Goal: Task Accomplishment & Management: Use online tool/utility

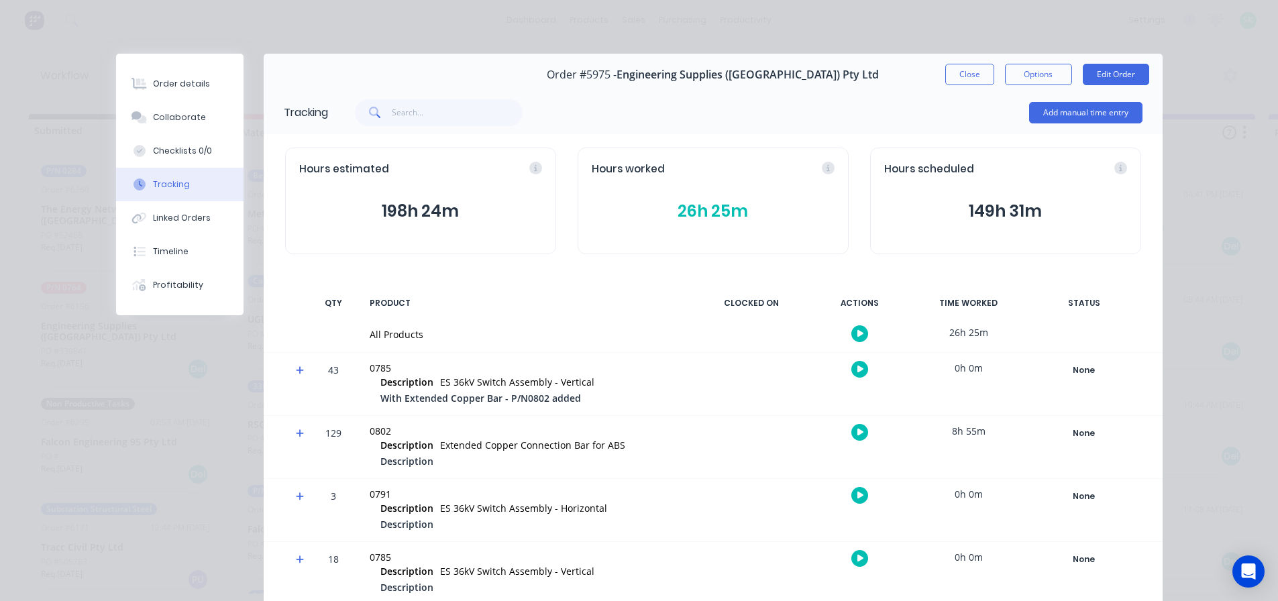
scroll to position [229, 0]
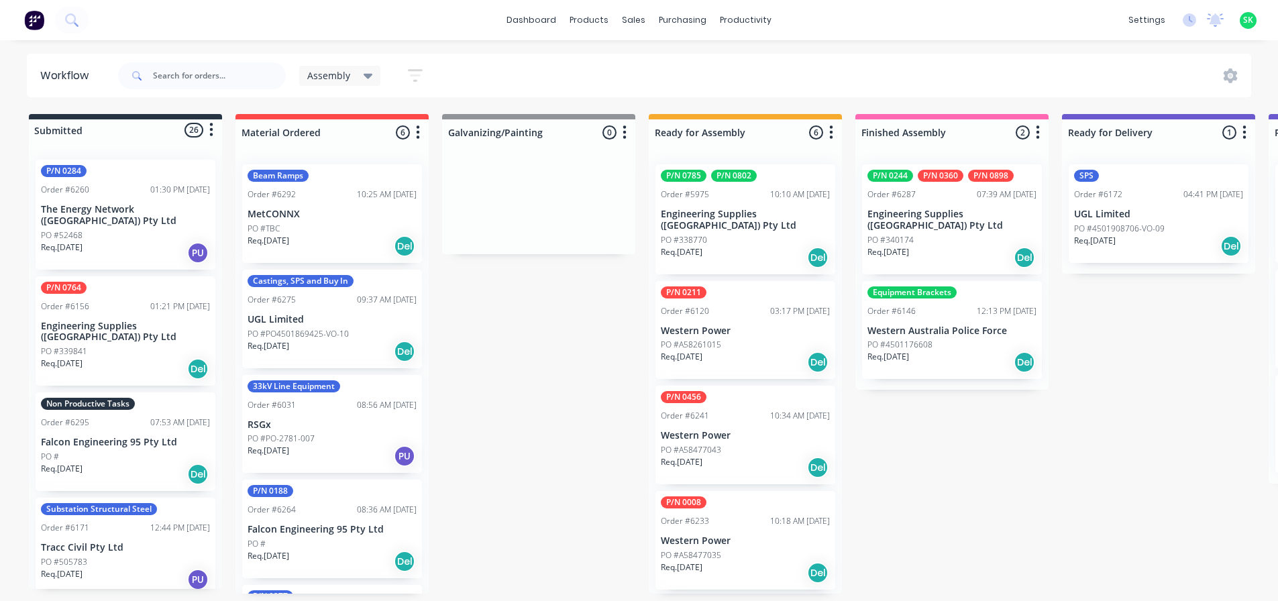
click at [747, 234] on div "PO #338770" at bounding box center [745, 240] width 169 height 12
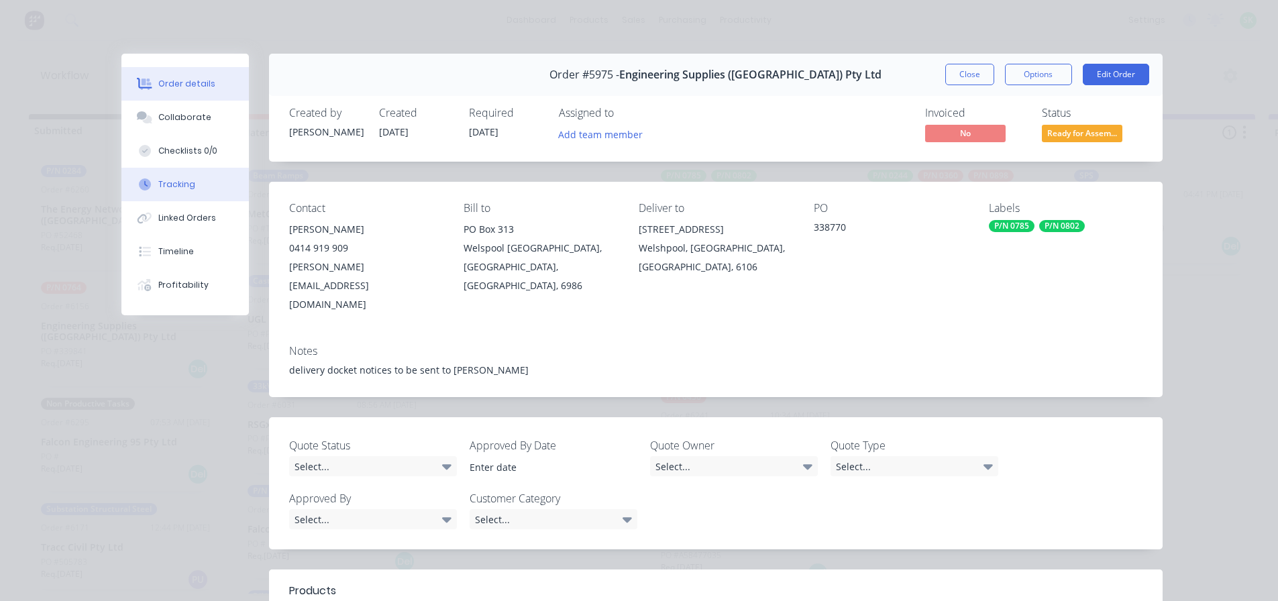
click at [170, 184] on div "Tracking" at bounding box center [176, 184] width 37 height 12
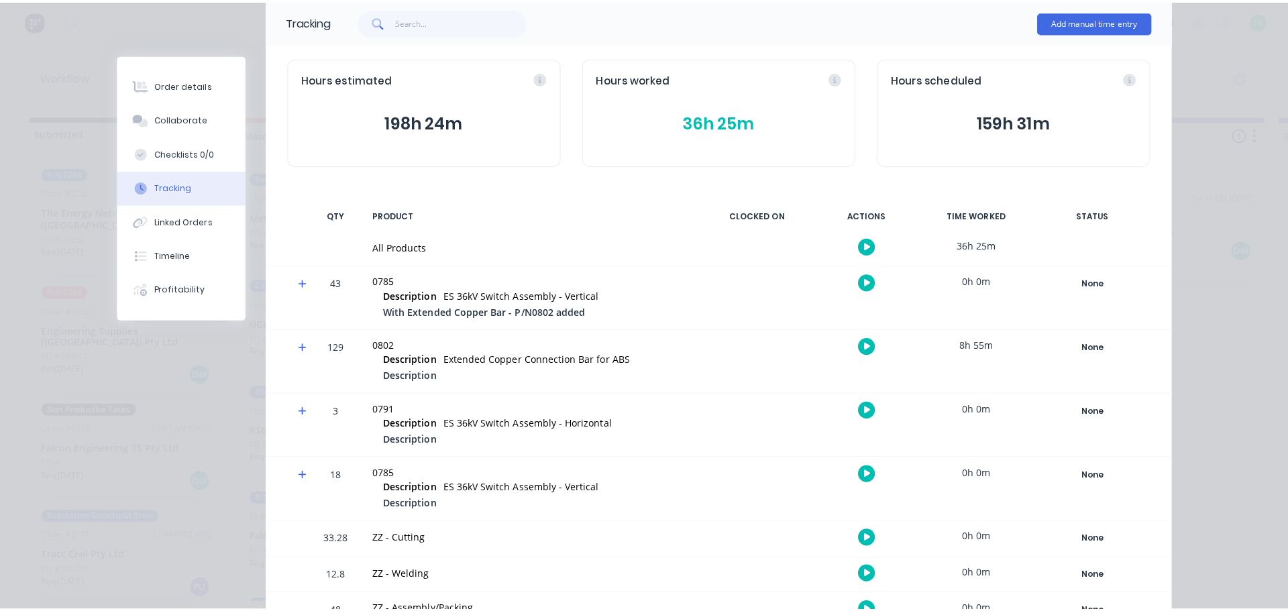
scroll to position [229, 0]
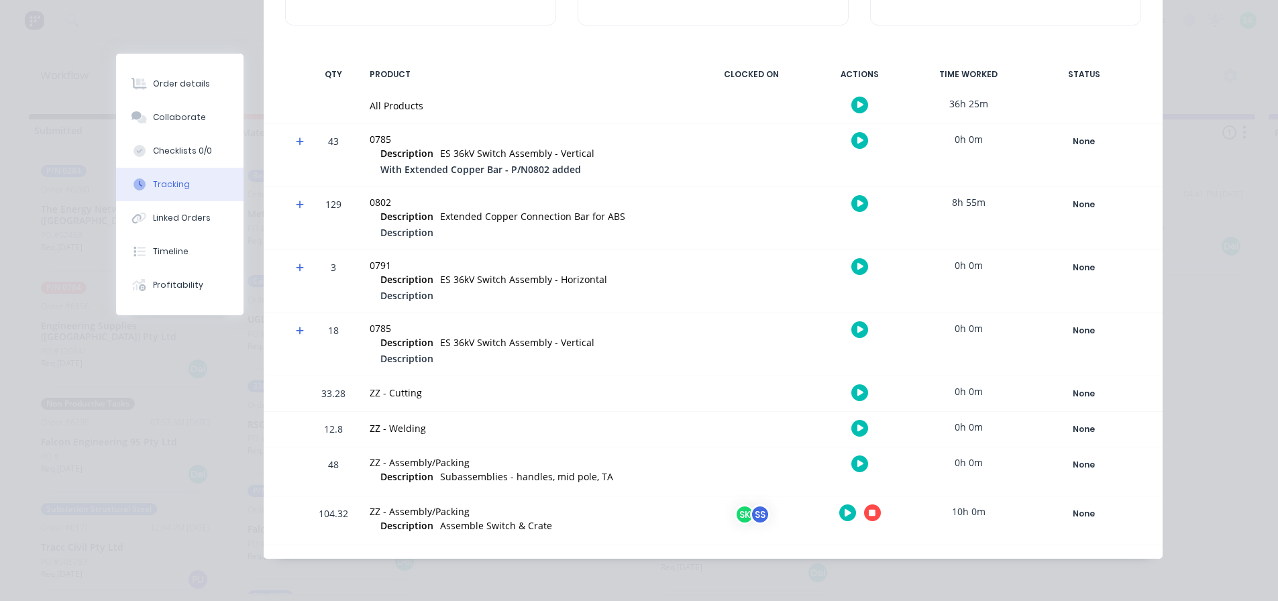
click at [869, 514] on icon "button" at bounding box center [872, 513] width 7 height 7
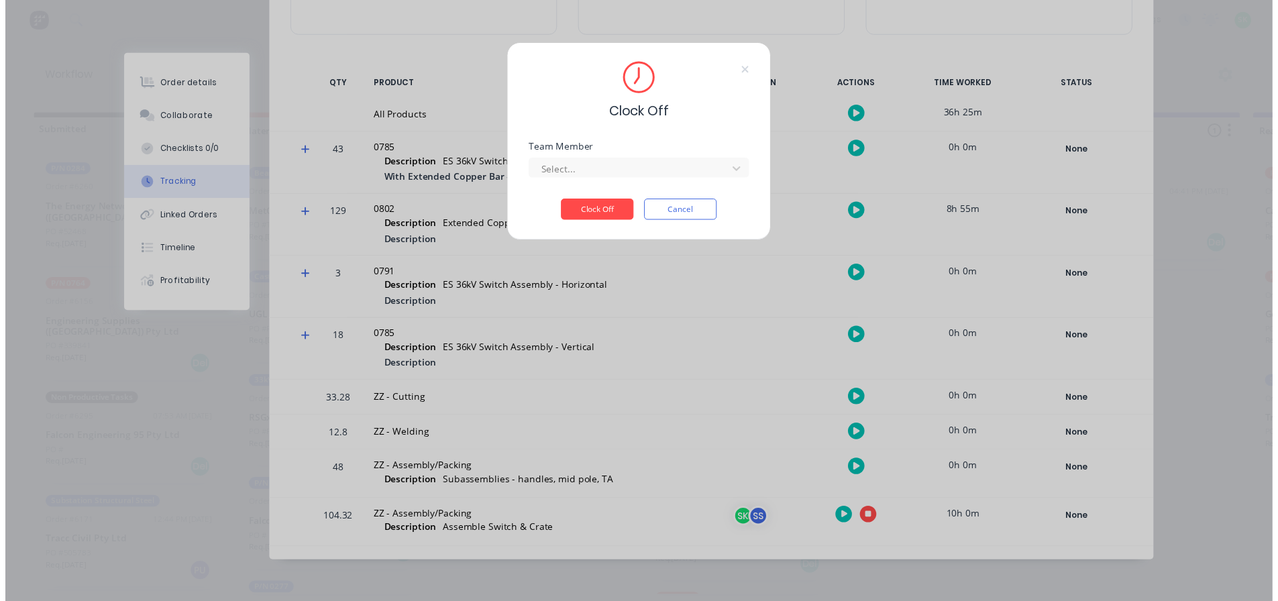
scroll to position [219, 0]
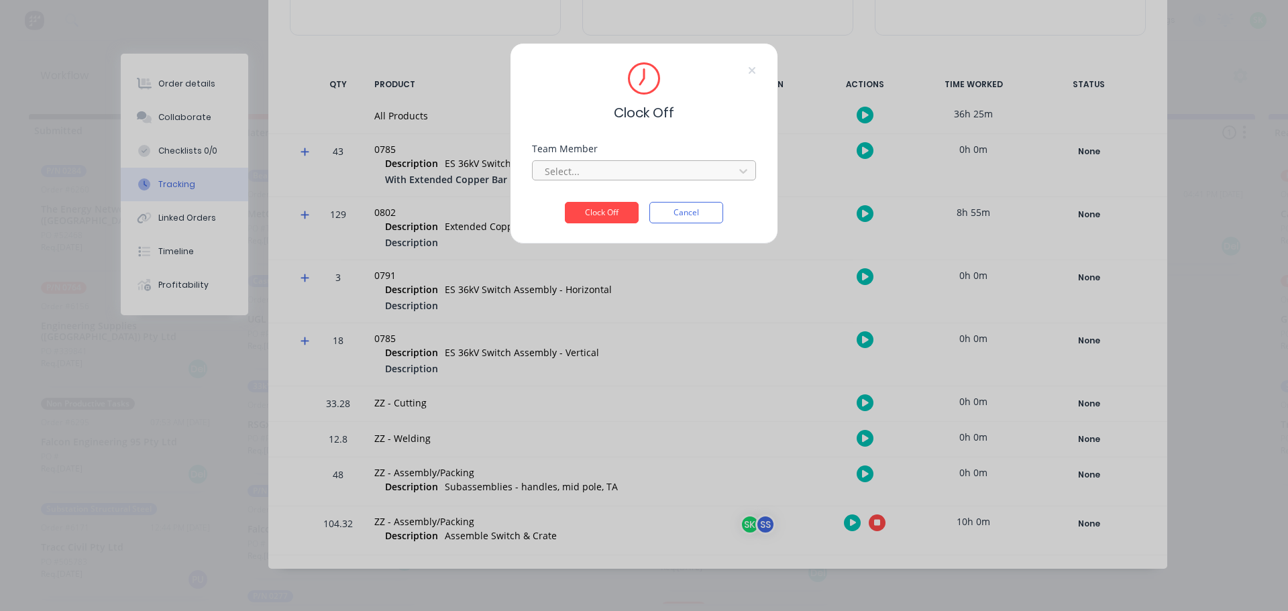
click at [641, 172] on div at bounding box center [635, 171] width 184 height 17
click at [637, 199] on div "[PERSON_NAME]" at bounding box center [644, 200] width 224 height 25
click at [612, 215] on button "Clock Off" at bounding box center [602, 212] width 74 height 21
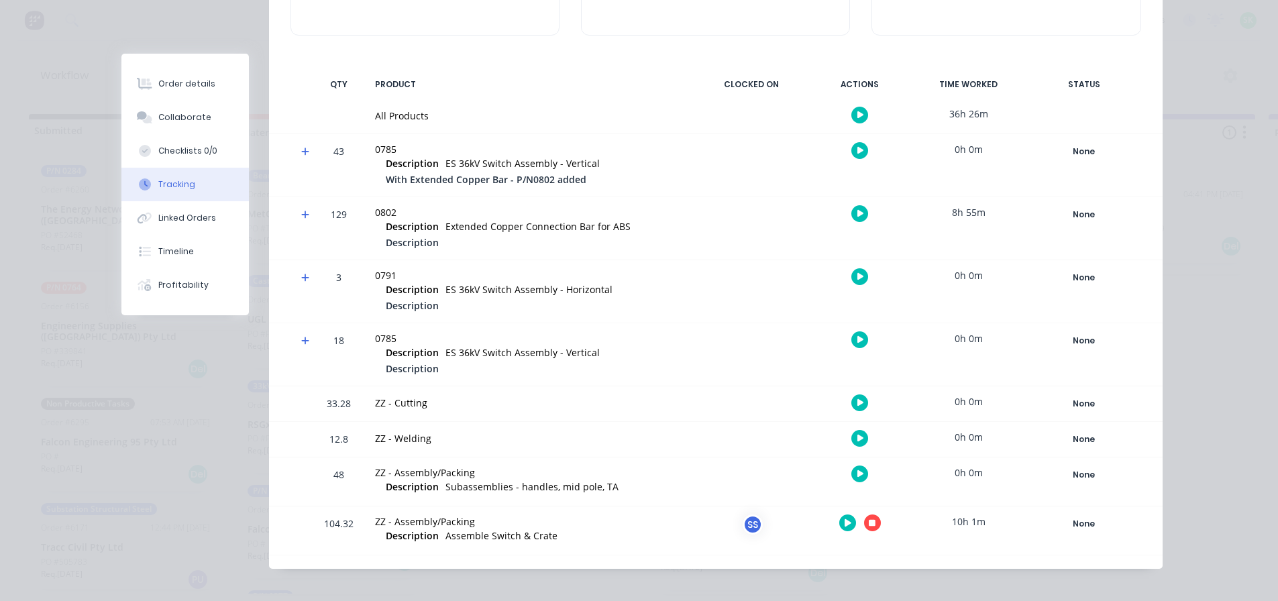
click at [869, 529] on button "button" at bounding box center [872, 522] width 17 height 17
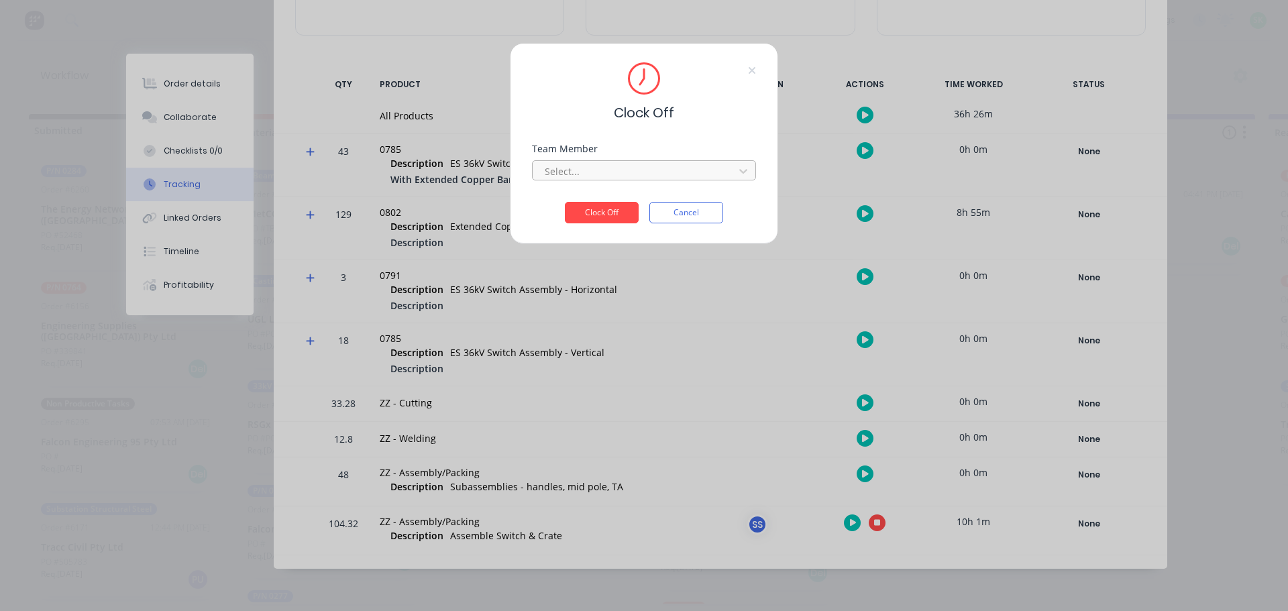
click at [670, 172] on div at bounding box center [635, 171] width 184 height 17
click at [642, 201] on div "Stuart Simm" at bounding box center [644, 200] width 224 height 25
click at [614, 207] on button "Clock Off" at bounding box center [602, 212] width 74 height 21
